Goal: Task Accomplishment & Management: Manage account settings

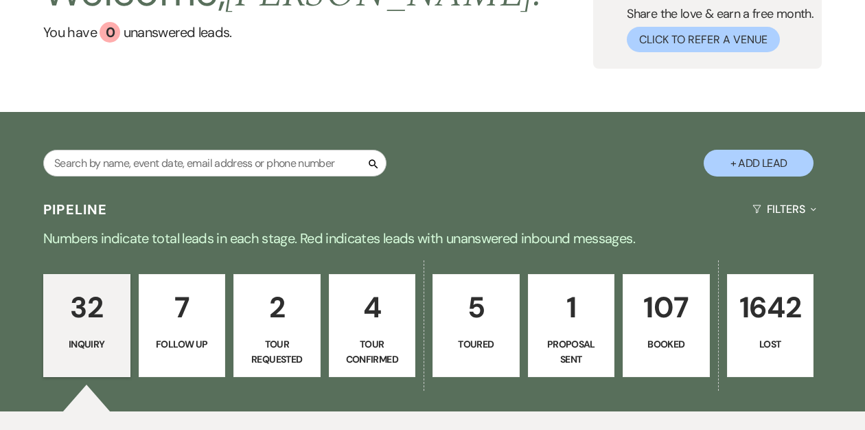
scroll to position [119, 0]
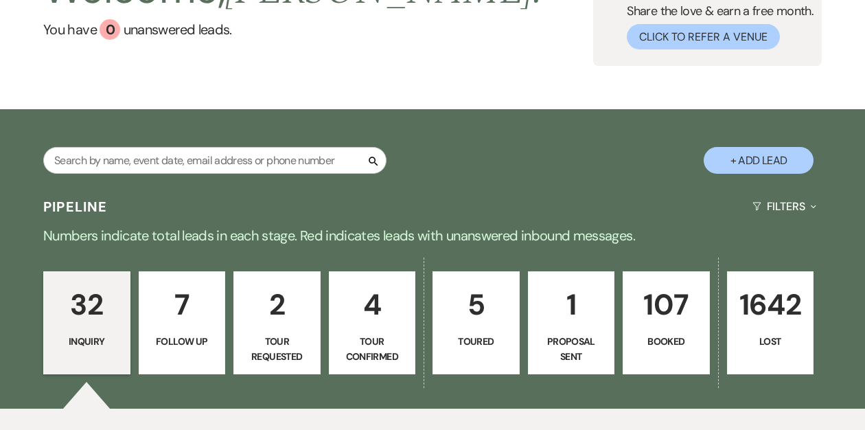
click at [663, 330] on link "107 Booked" at bounding box center [666, 322] width 87 height 103
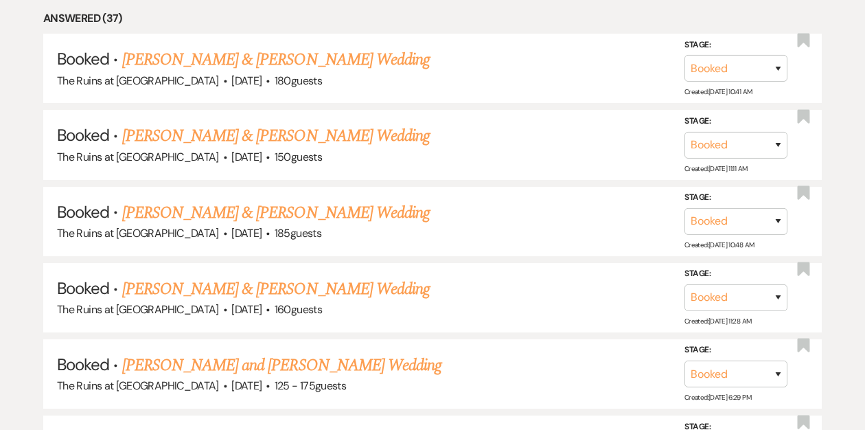
scroll to position [661, 0]
click at [317, 287] on link "[PERSON_NAME] & [PERSON_NAME] Wedding" at bounding box center [276, 289] width 308 height 25
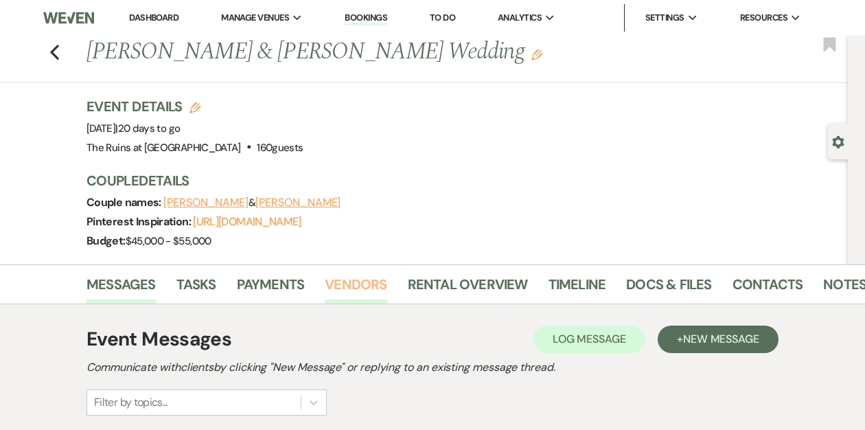
click at [341, 284] on link "Vendors" at bounding box center [356, 288] width 62 height 30
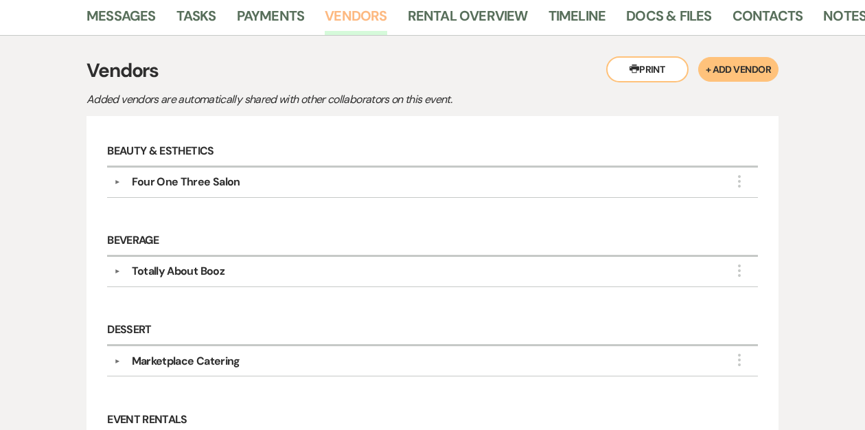
scroll to position [270, 0]
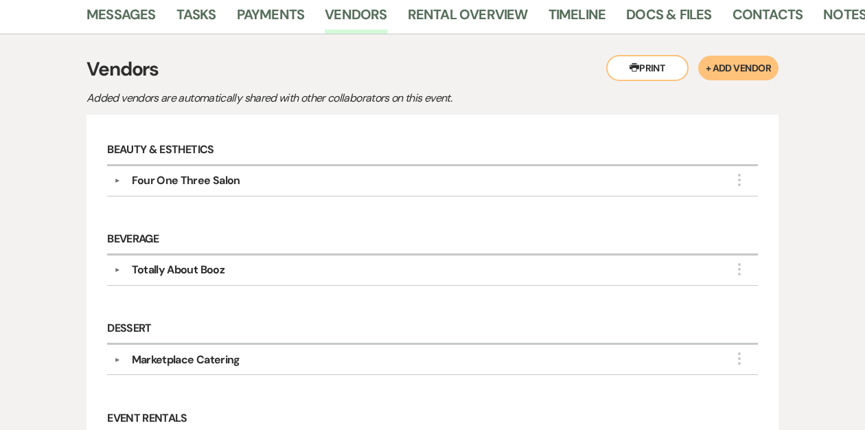
click at [111, 271] on button "▼" at bounding box center [117, 269] width 16 height 7
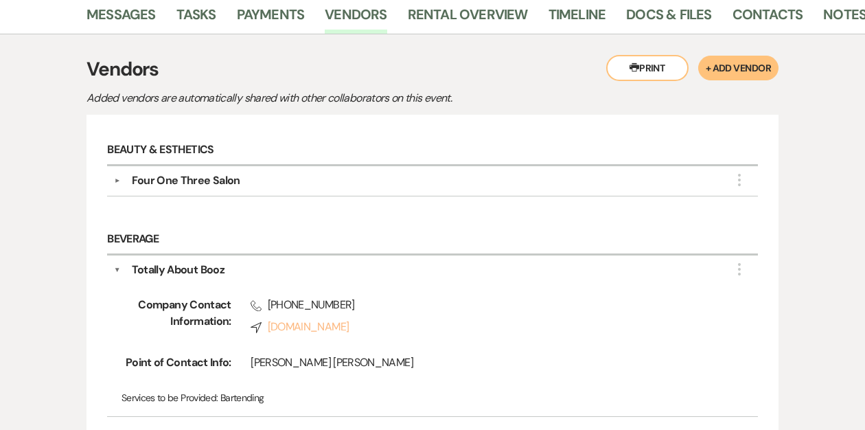
click at [294, 326] on link "Compass [DOMAIN_NAME]" at bounding box center [485, 327] width 468 height 16
click at [656, 14] on link "Docs & Files" at bounding box center [668, 18] width 85 height 30
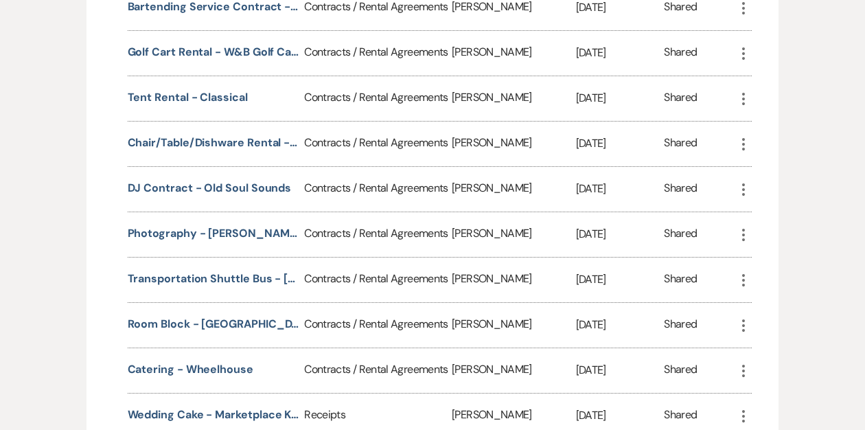
scroll to position [902, 0]
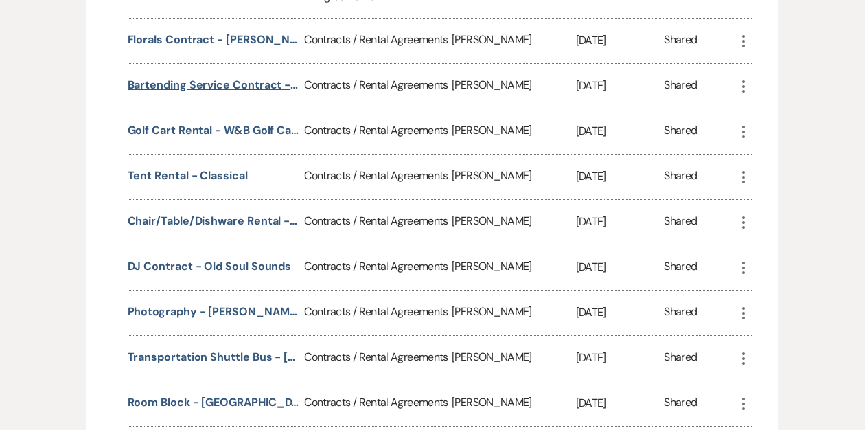
click at [231, 80] on button "Bartending Service Contract - Totally About Booz" at bounding box center [214, 85] width 172 height 16
